Goal: Information Seeking & Learning: Check status

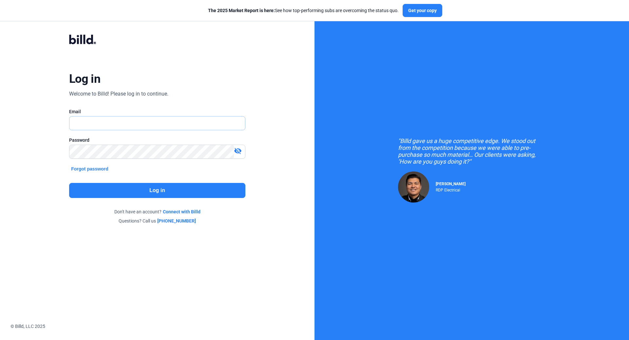
type input "[EMAIL_ADDRESS][DOMAIN_NAME]"
click at [154, 189] on button "Log in" at bounding box center [157, 190] width 176 height 15
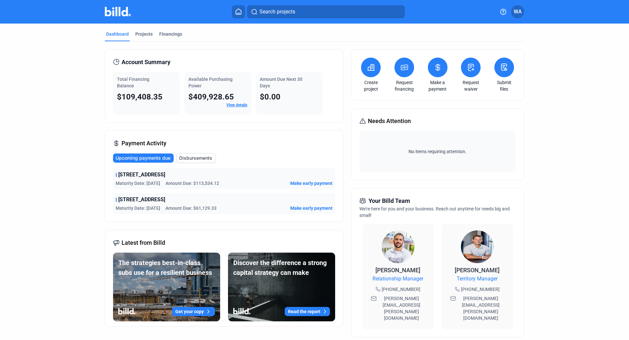
click at [234, 108] on span "View details" at bounding box center [236, 105] width 21 height 6
click at [229, 103] on link "View details" at bounding box center [236, 105] width 21 height 5
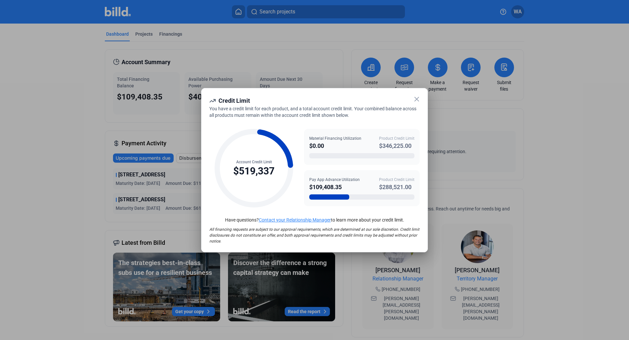
click at [416, 100] on icon at bounding box center [417, 99] width 8 height 8
